Goal: Transaction & Acquisition: Purchase product/service

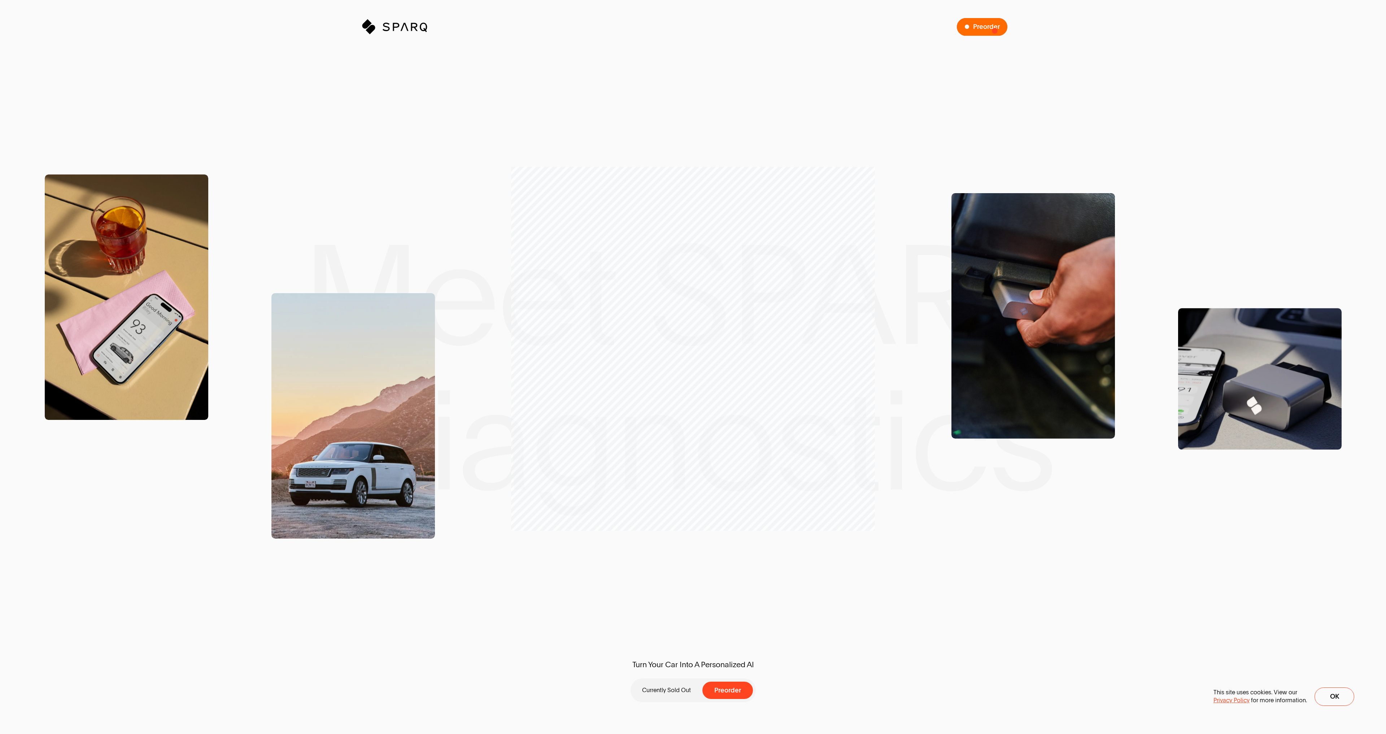
click at [994, 31] on span "Preorder a SPARQ Diagnostics Device" at bounding box center [982, 27] width 51 height 18
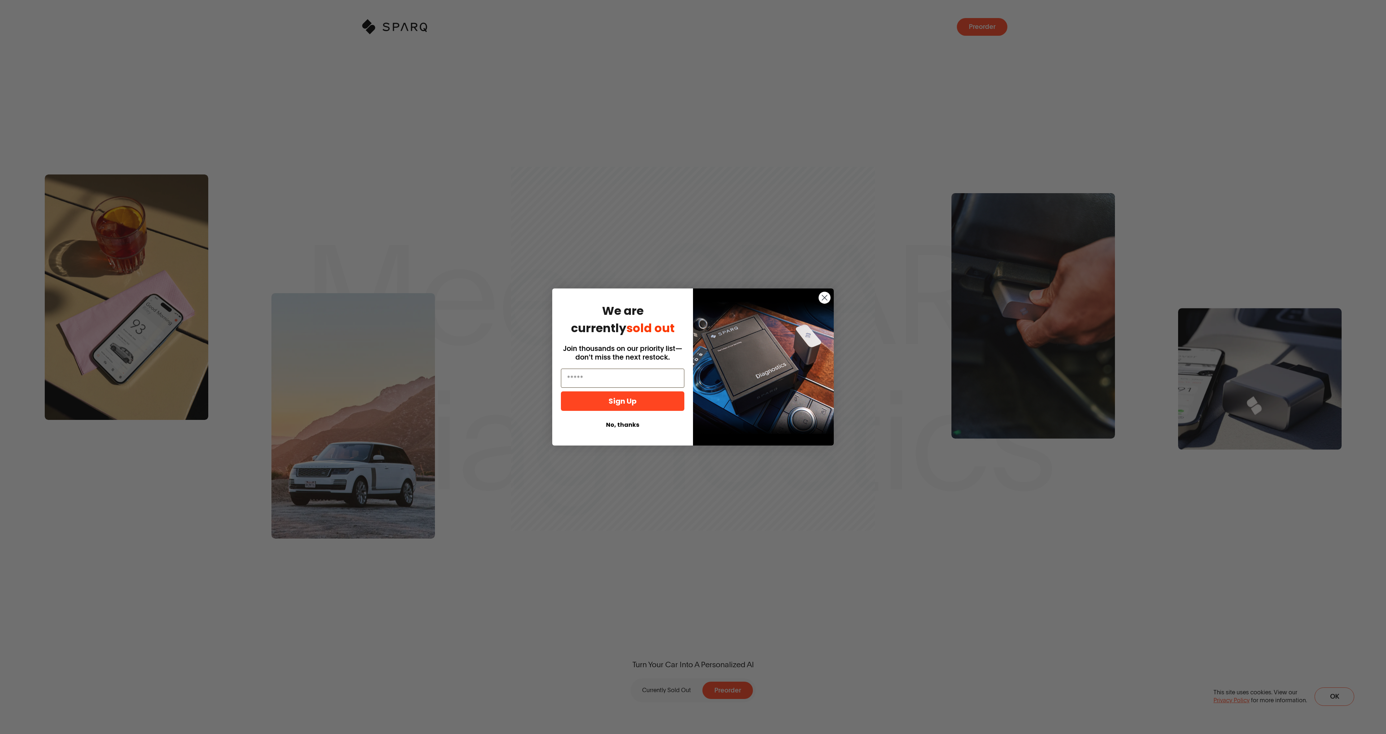
click at [826, 298] on circle "Close dialog" at bounding box center [824, 298] width 12 height 12
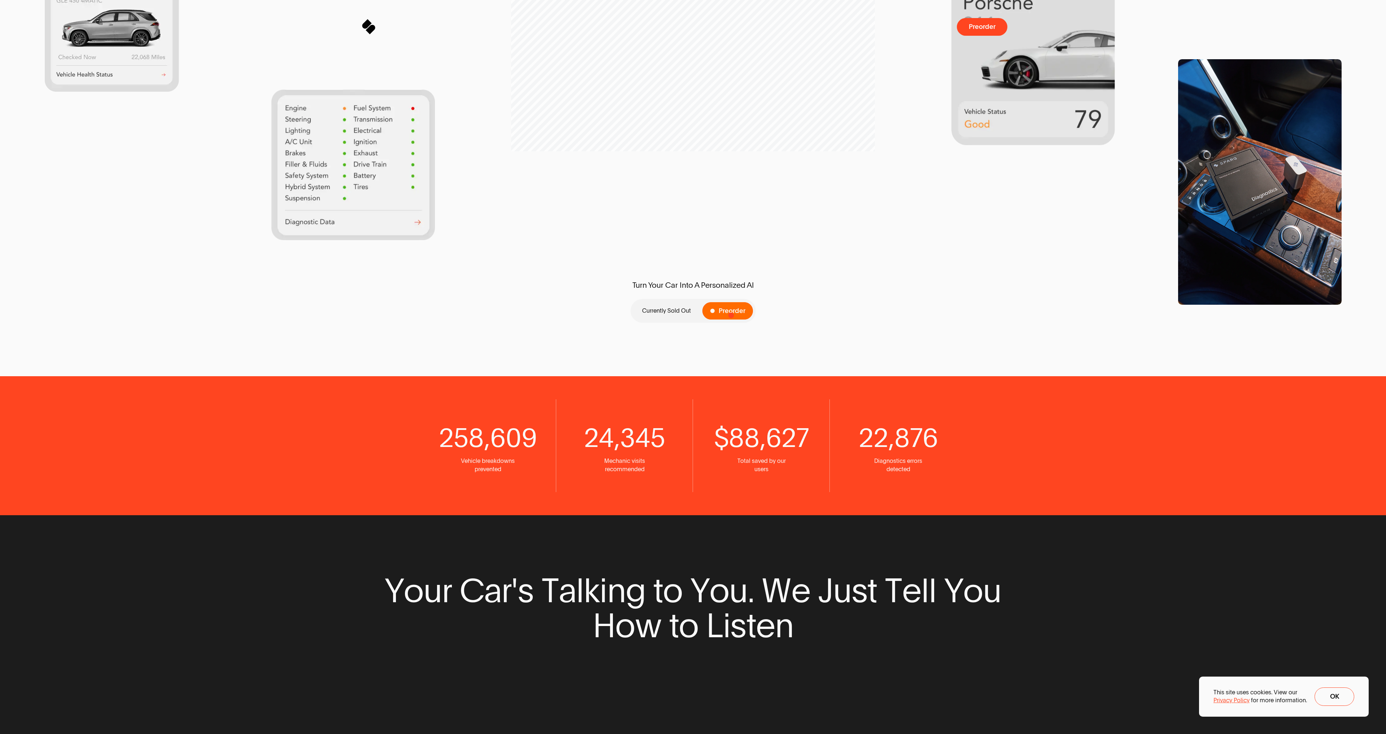
click at [731, 314] on span "Preorder" at bounding box center [731, 310] width 27 height 7
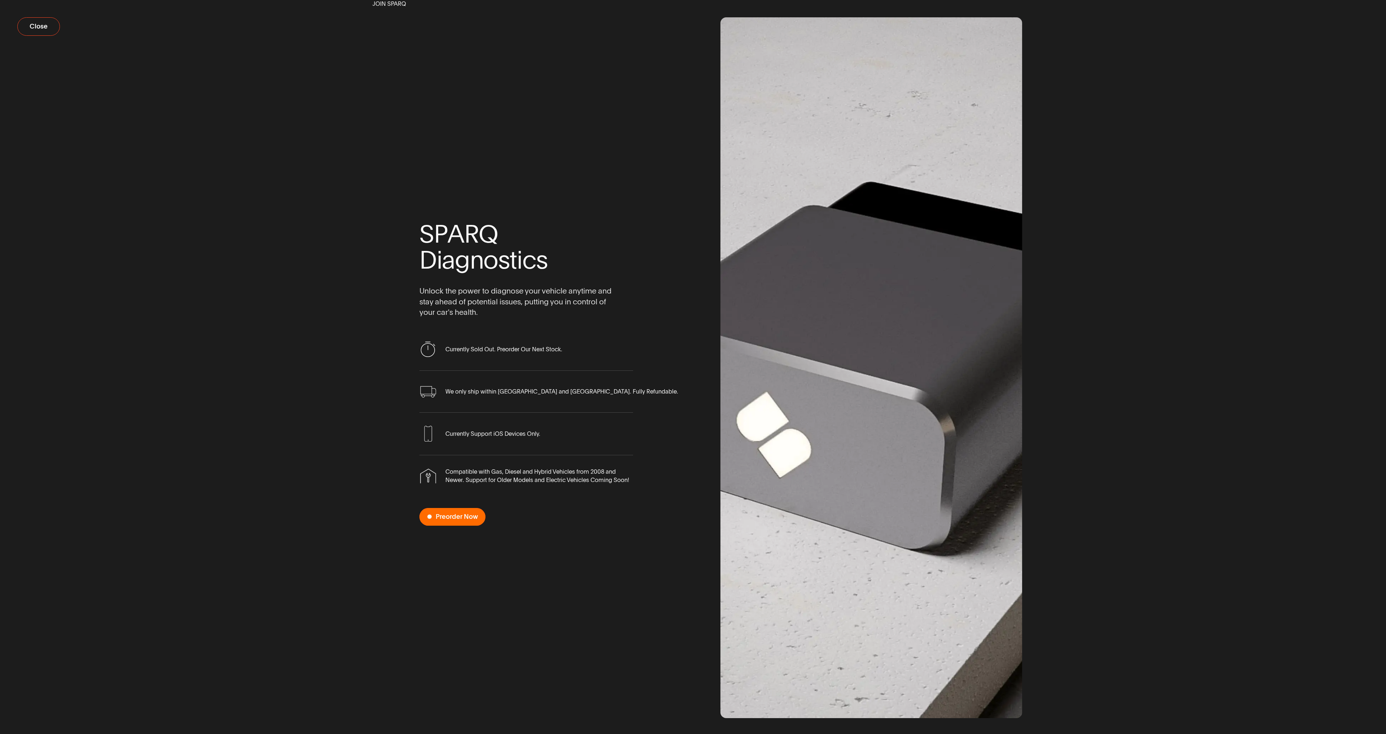
click at [452, 518] on span "Preorder Now" at bounding box center [456, 516] width 42 height 7
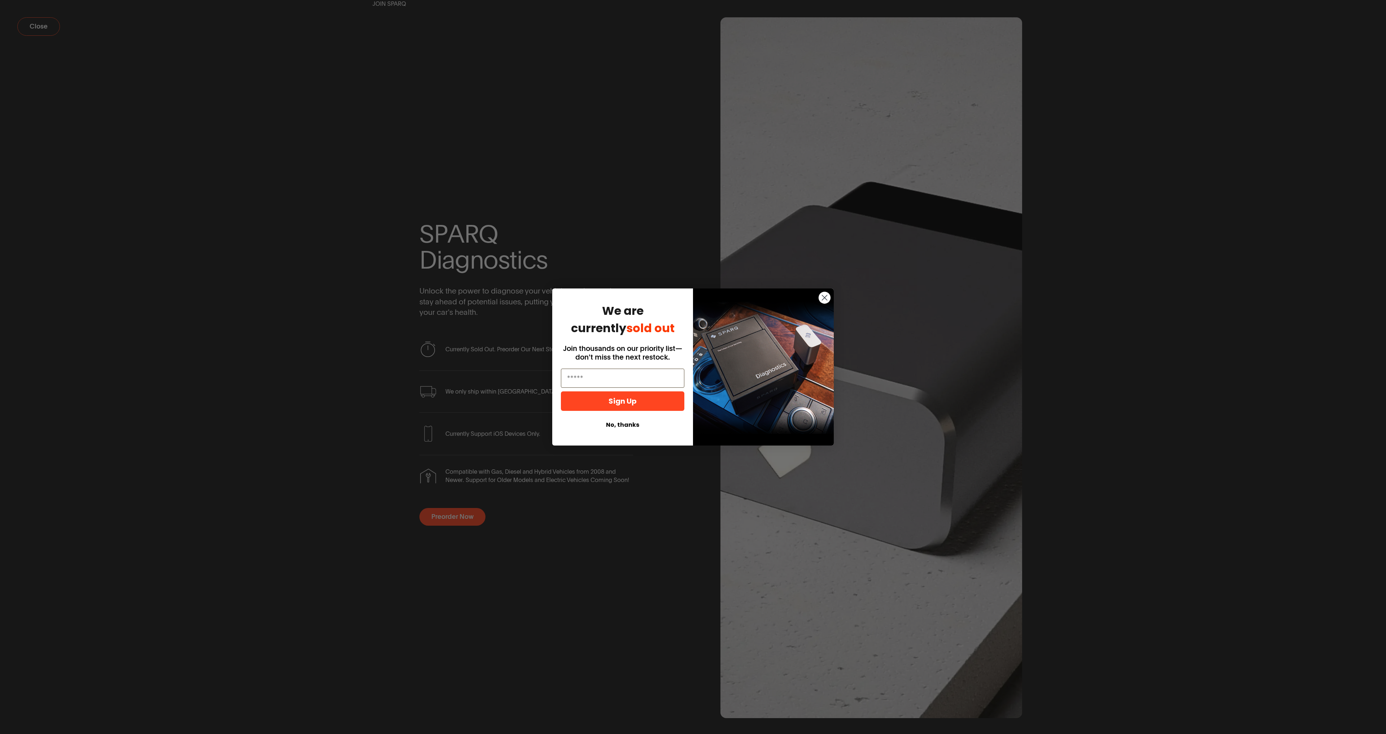
click at [824, 298] on icon "Close dialog" at bounding box center [824, 297] width 5 height 5
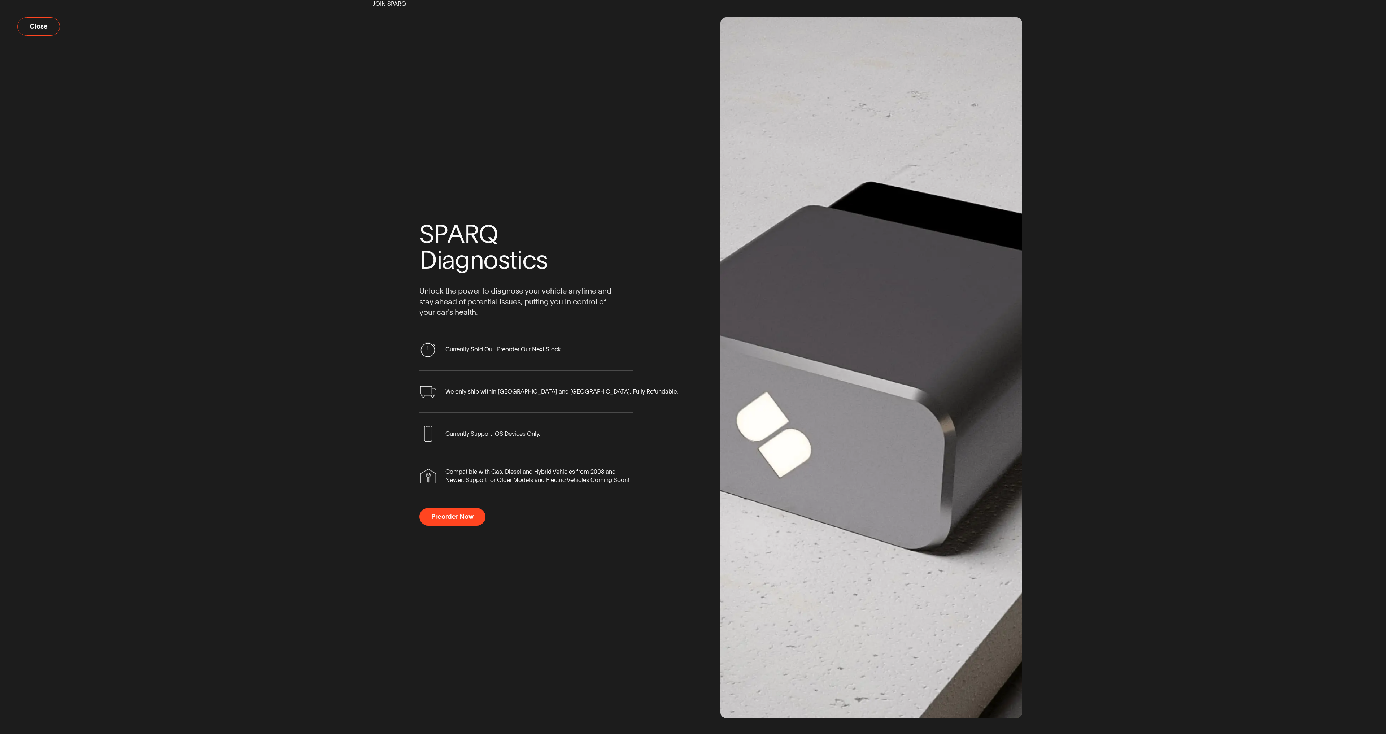
click at [1290, 171] on div "Join Sparq S P A R Q D i a g n o s t i c s Unlock the power to diagnose your ve…" at bounding box center [693, 367] width 1386 height 734
click at [44, 28] on span "Close" at bounding box center [43, 26] width 18 height 7
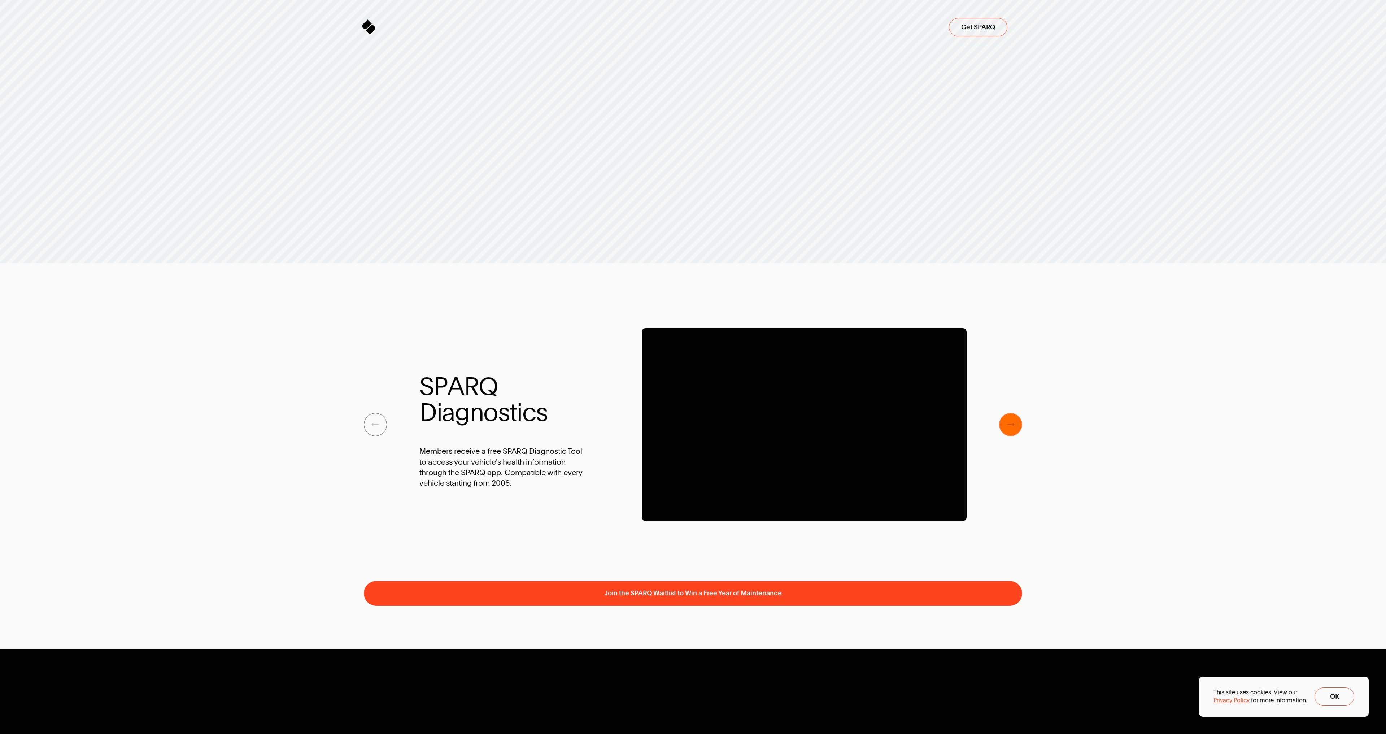
click at [1012, 428] on span "Next Slide" at bounding box center [1010, 424] width 22 height 22
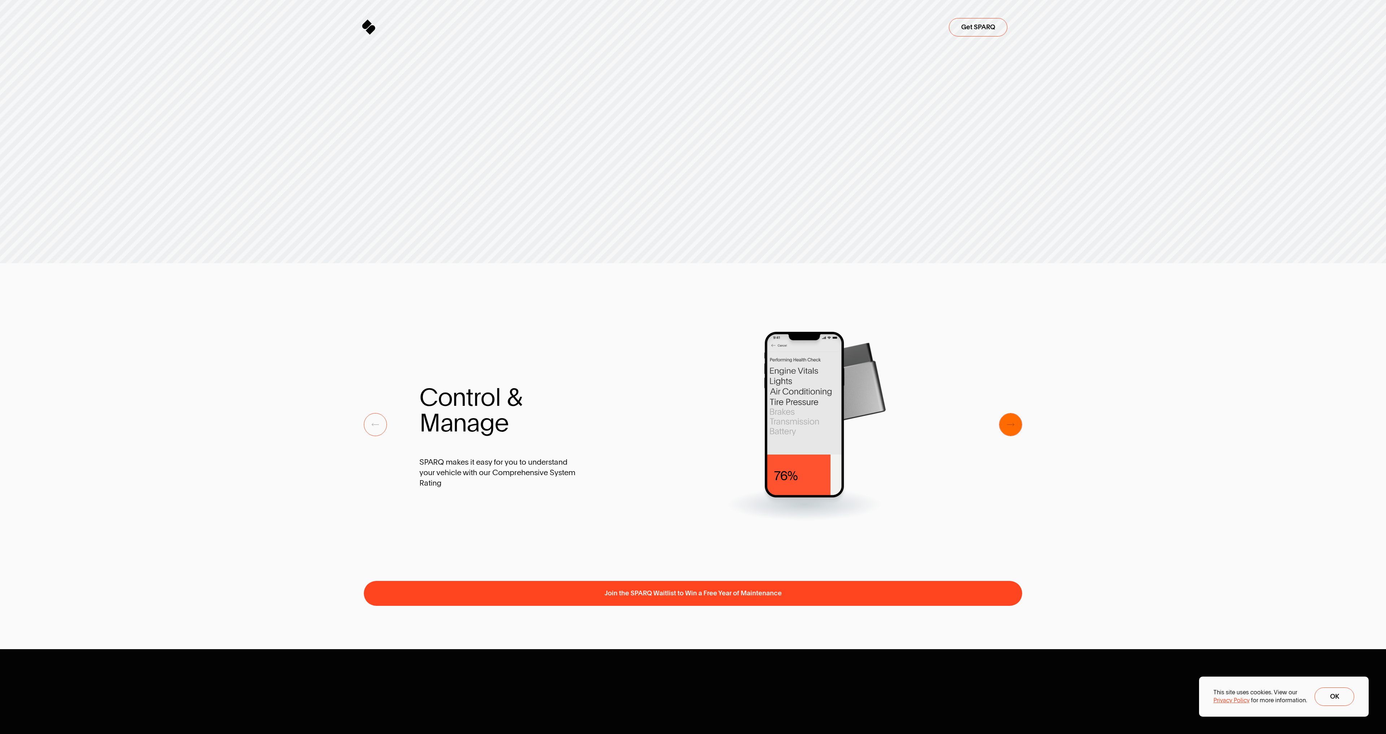
click at [1012, 428] on span "Next Slide" at bounding box center [1010, 424] width 22 height 22
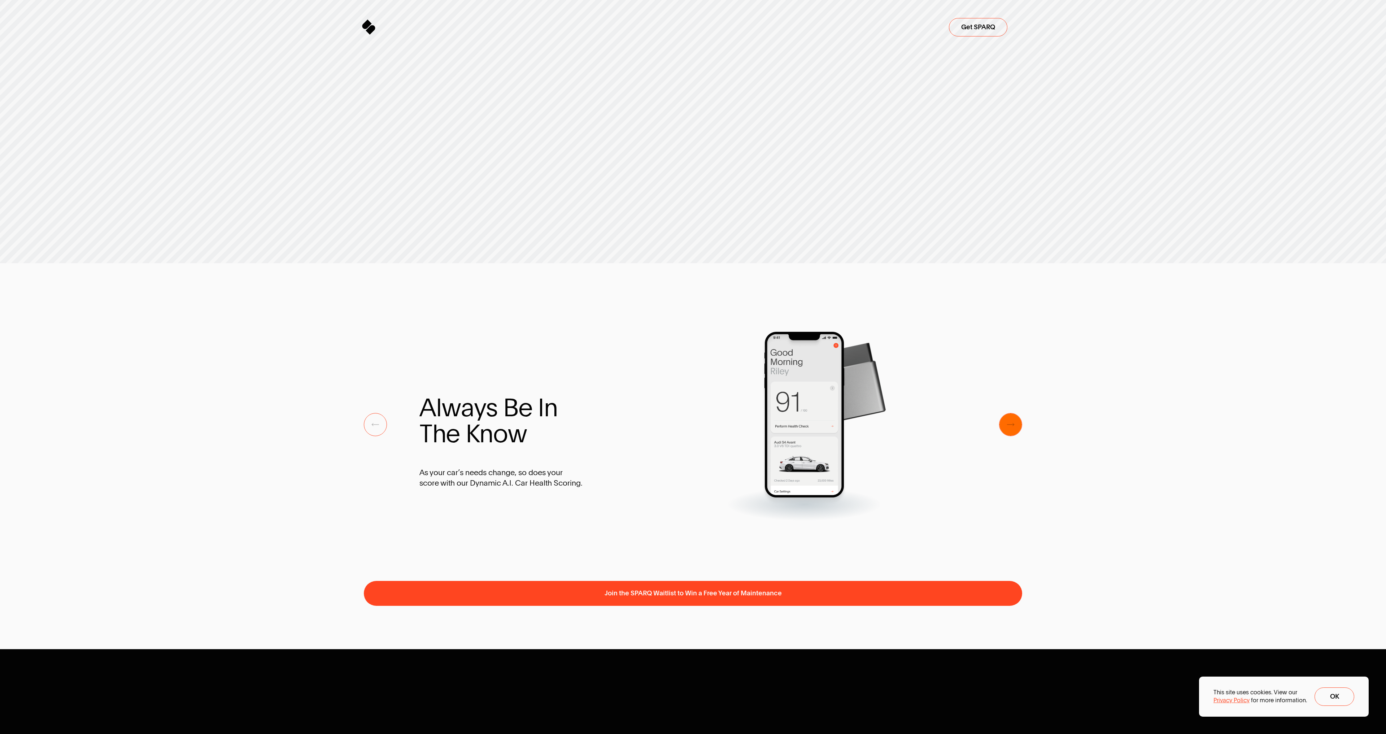
click at [1012, 428] on span "Next Slide" at bounding box center [1010, 424] width 22 height 22
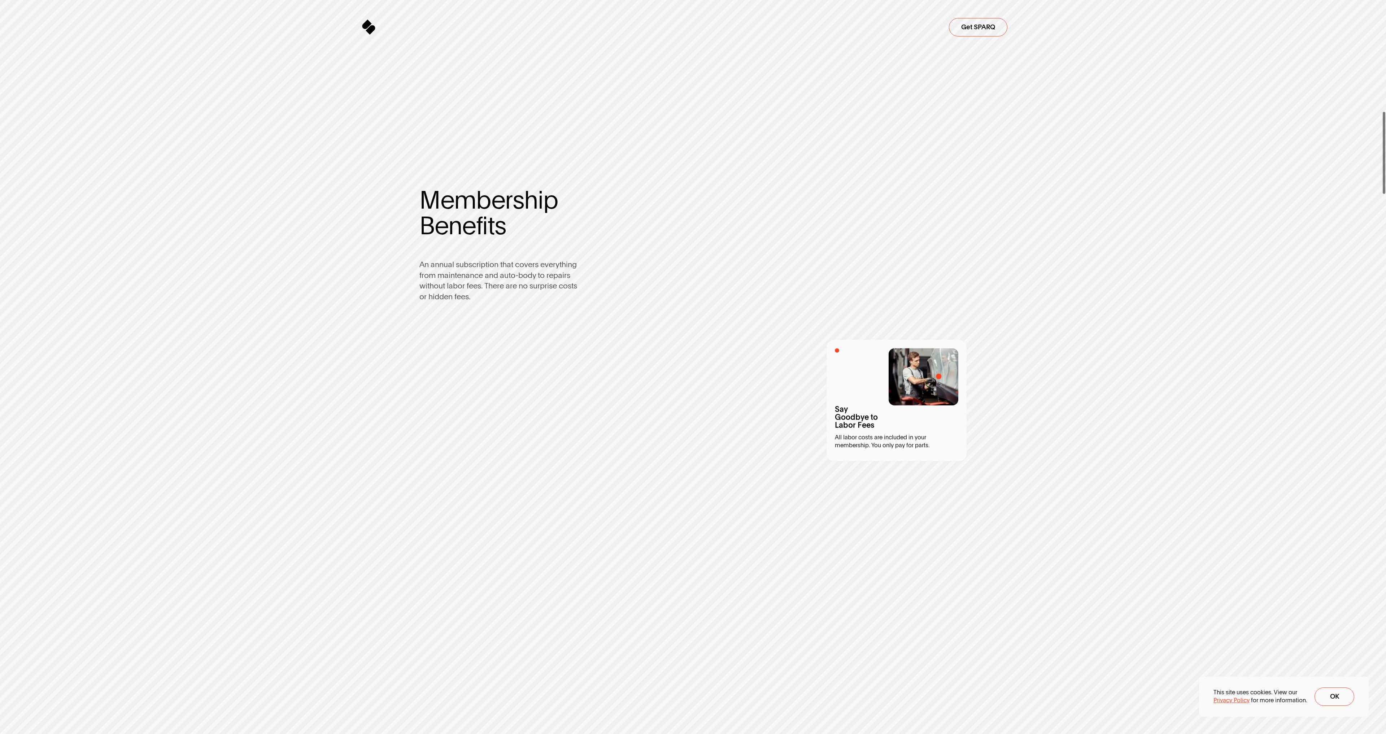
click at [938, 376] on img at bounding box center [923, 376] width 70 height 57
click at [835, 351] on div "Say Goodbye to Labor Fees All labor costs are included in your membership. You …" at bounding box center [896, 398] width 123 height 101
click at [862, 417] on span "Goodbye to" at bounding box center [856, 417] width 43 height 8
click at [846, 447] on span "membership. You only pay for parts." at bounding box center [882, 445] width 95 height 8
click at [958, 425] on div "Say Goodbye to Labor Fees All labor costs are included in your membership. You …" at bounding box center [896, 398] width 123 height 101
